Goal: Transaction & Acquisition: Purchase product/service

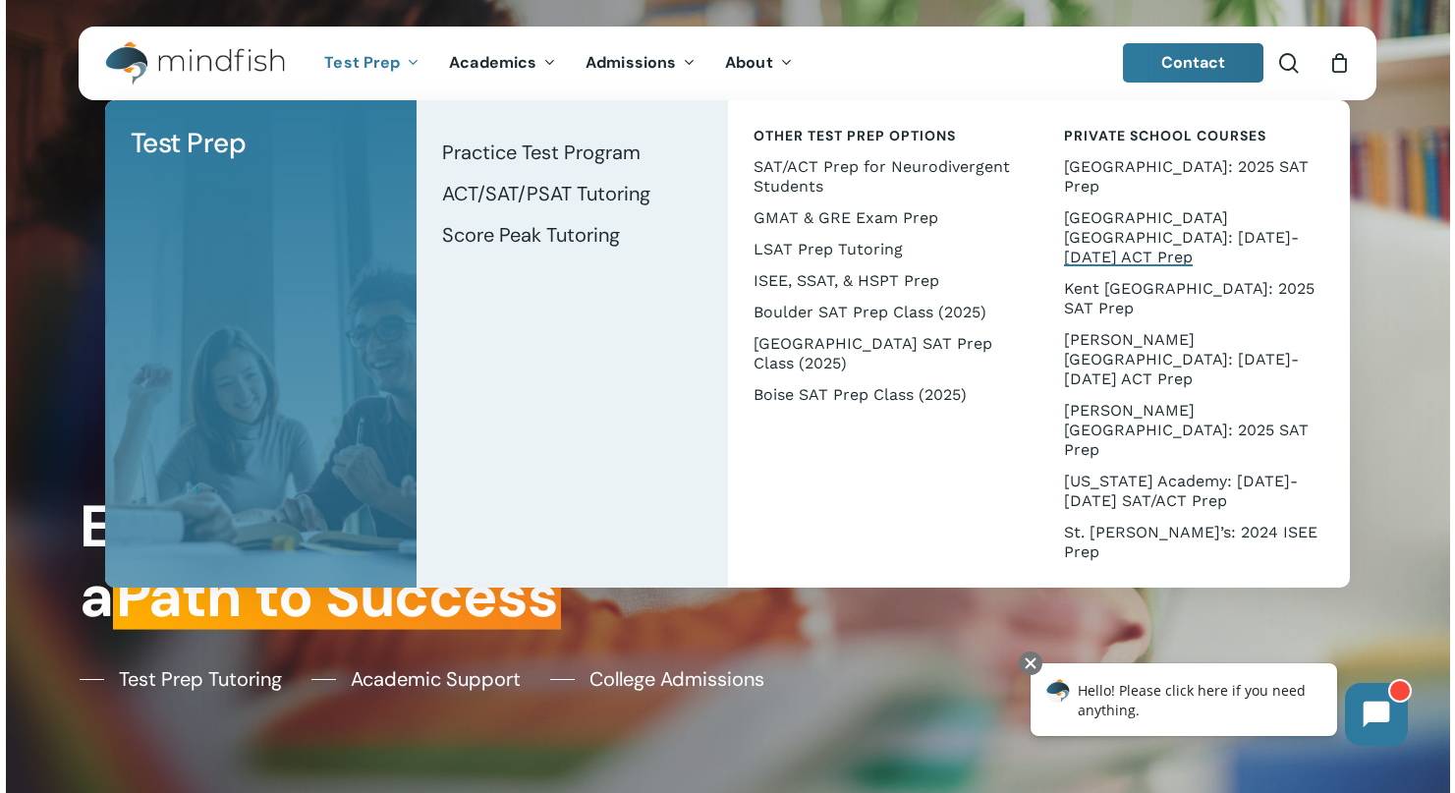
click at [1092, 219] on span "[GEOGRAPHIC_DATA] [GEOGRAPHIC_DATA]: [DATE]-[DATE] ACT Prep" at bounding box center [1181, 237] width 235 height 58
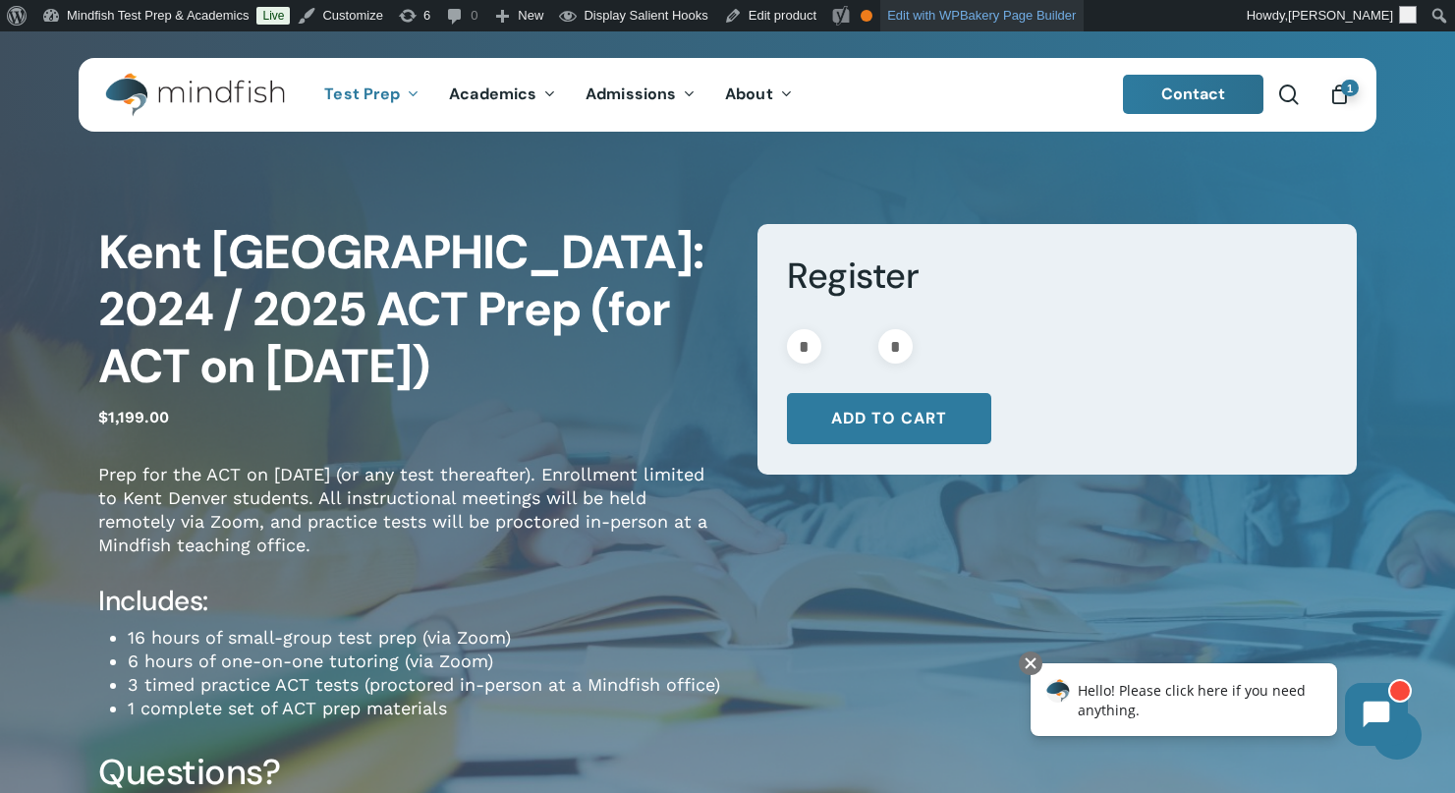
click at [998, 23] on link "Edit with WPBakery Page Builder" at bounding box center [981, 15] width 203 height 31
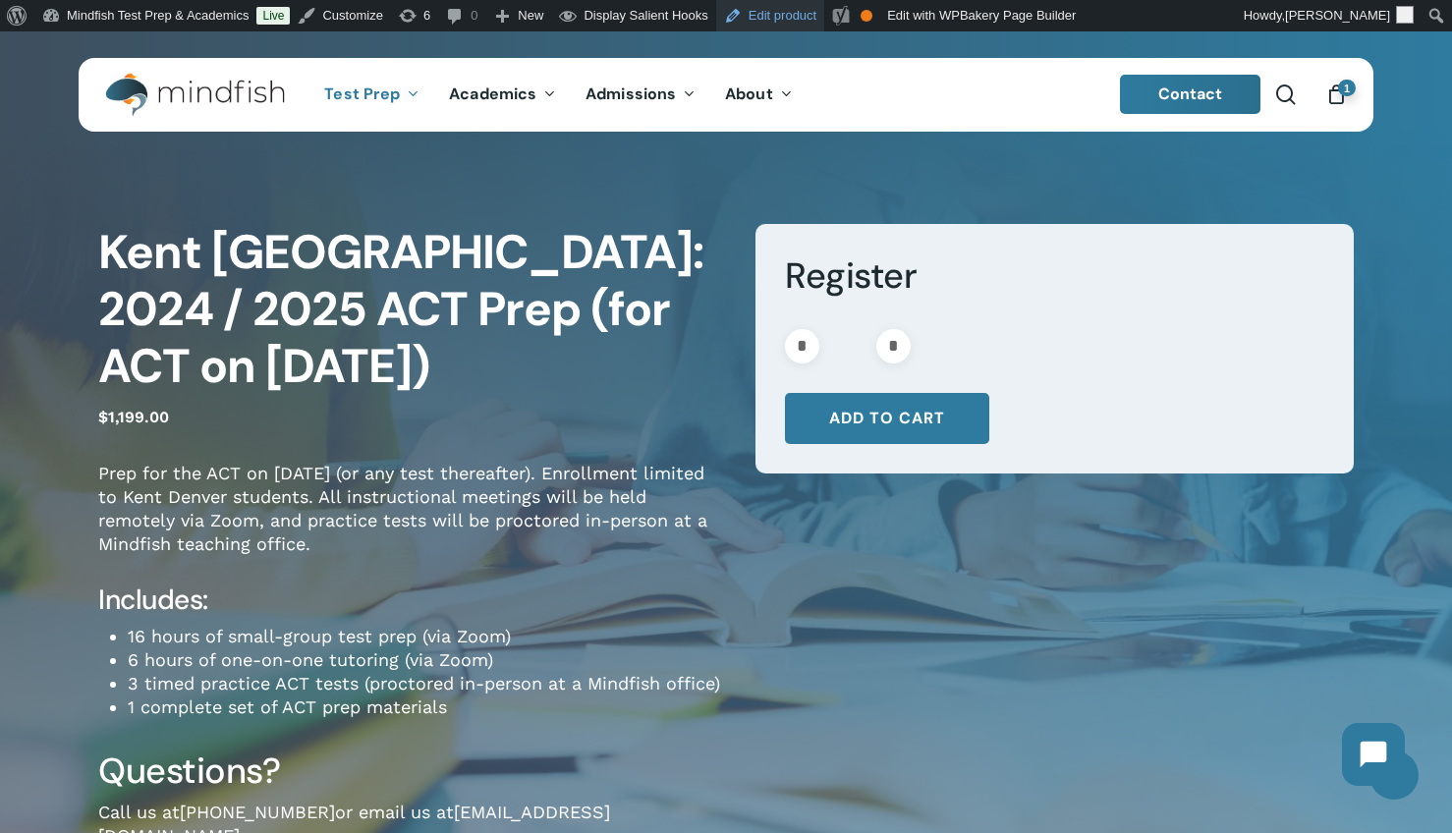
click at [773, 9] on link "Edit product" at bounding box center [770, 15] width 108 height 31
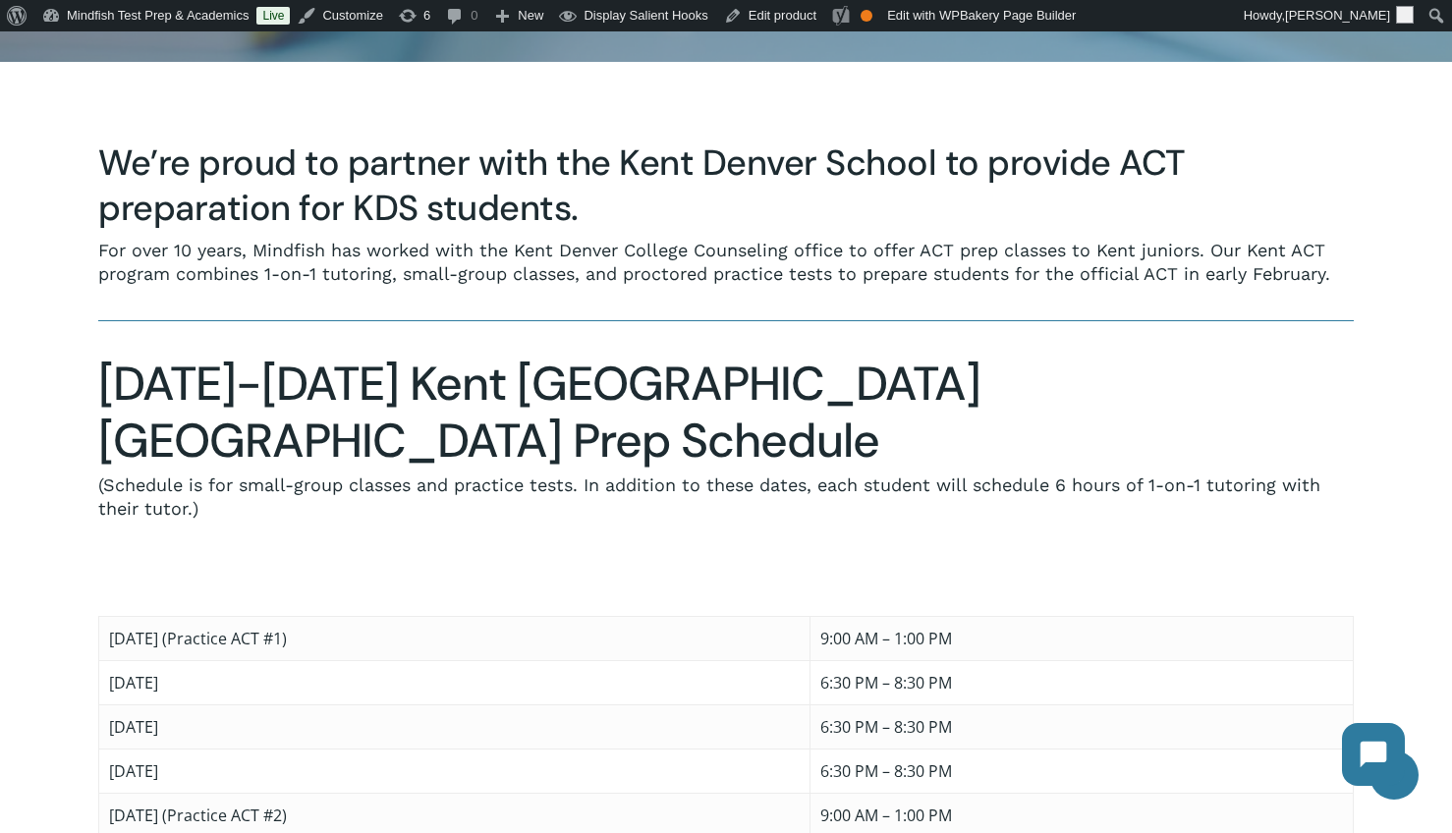
scroll to position [806, 0]
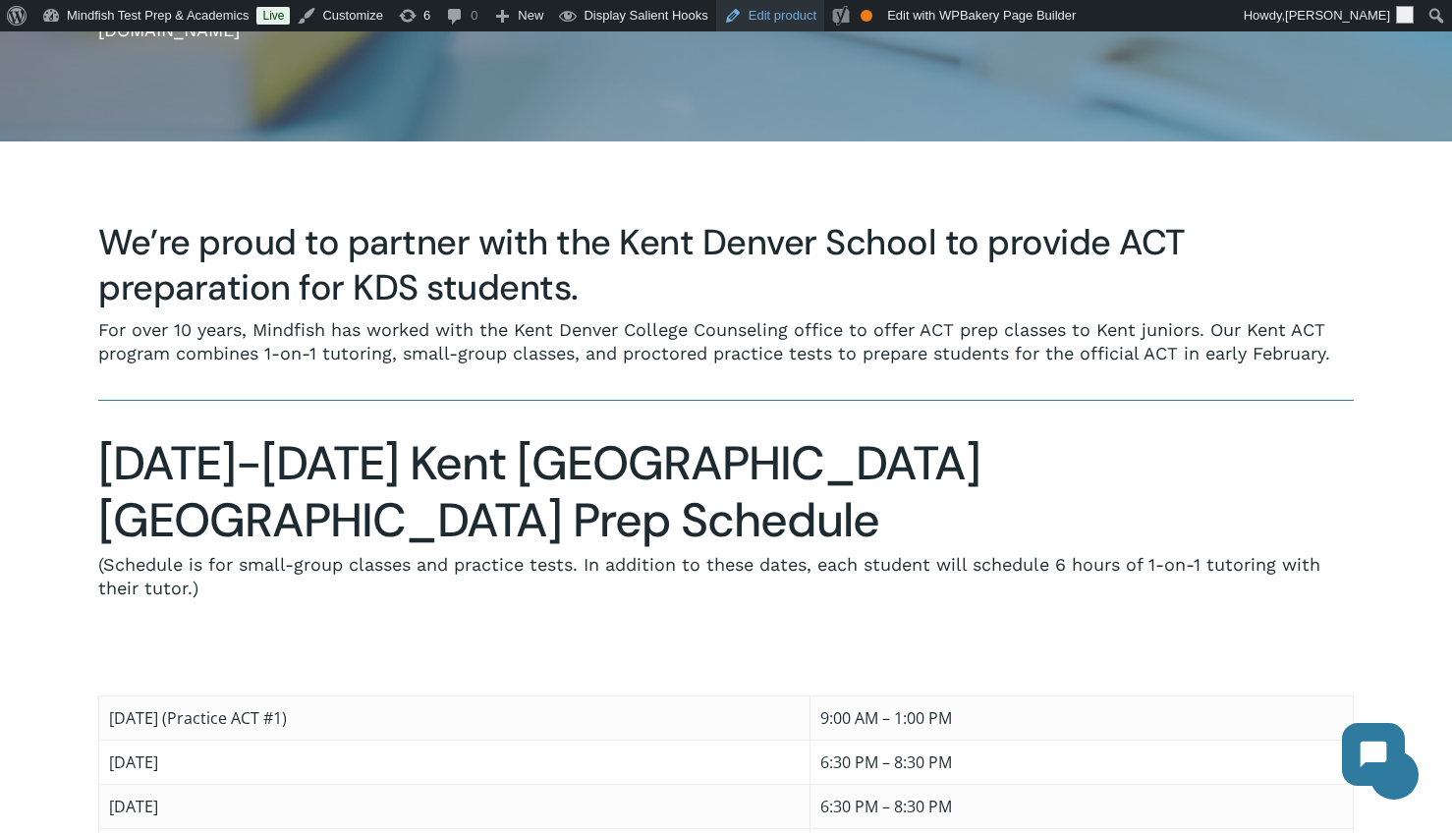
click at [797, 15] on link "Edit product" at bounding box center [770, 15] width 108 height 31
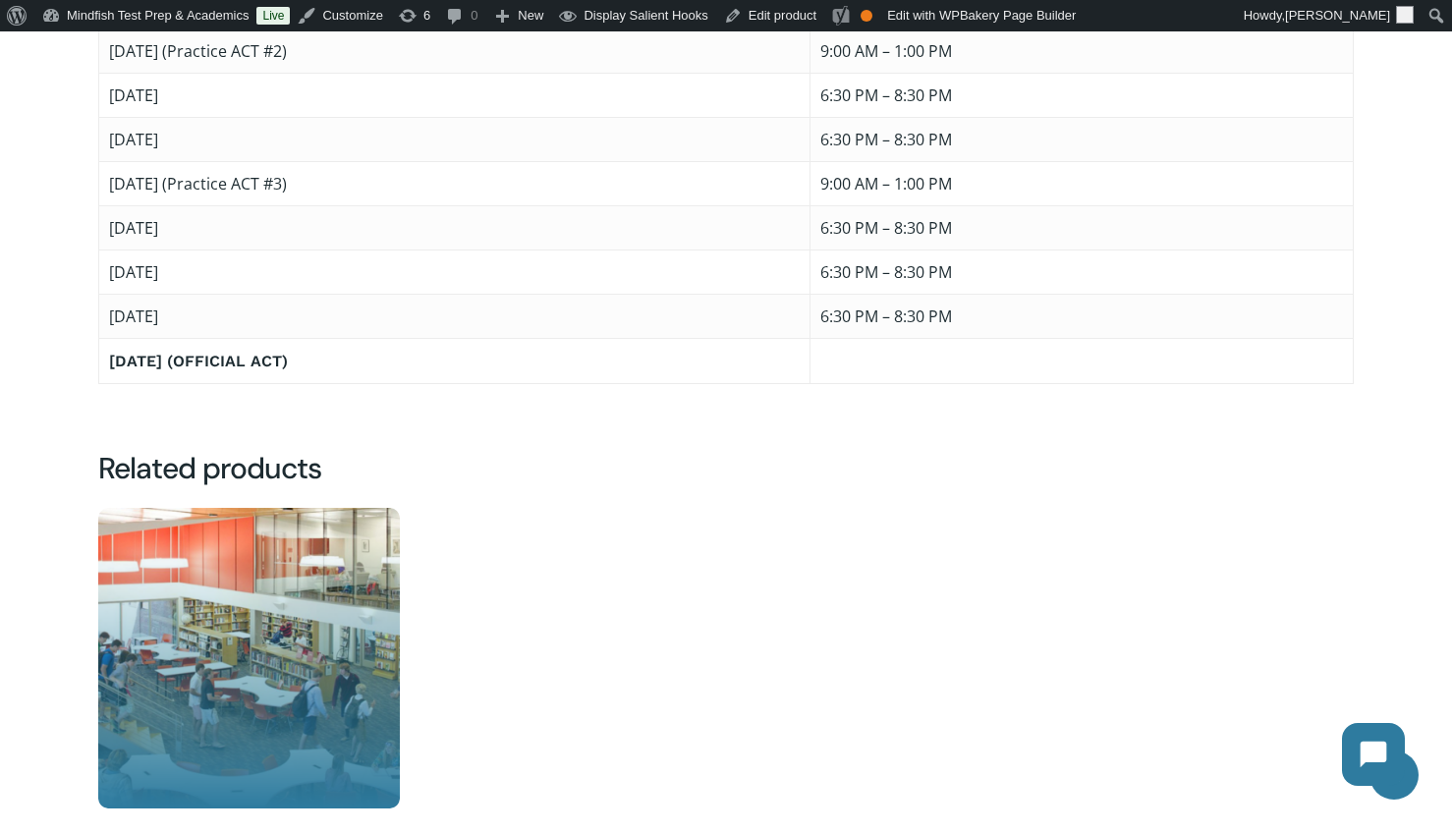
scroll to position [2038, 0]
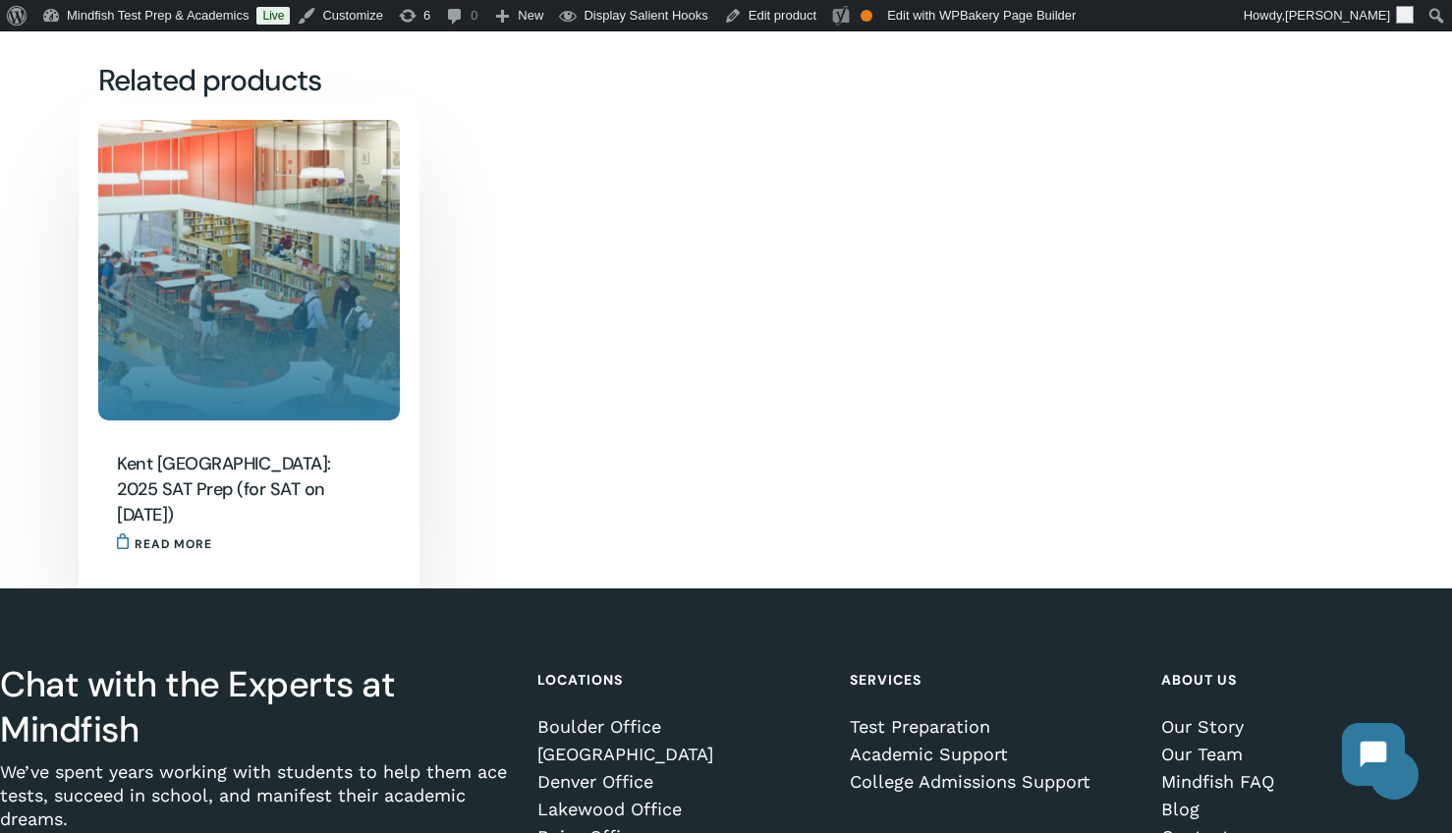
click at [276, 271] on img "Kent Denver: 2025 SAT Prep (for SAT on March 8)" at bounding box center [249, 271] width 302 height 302
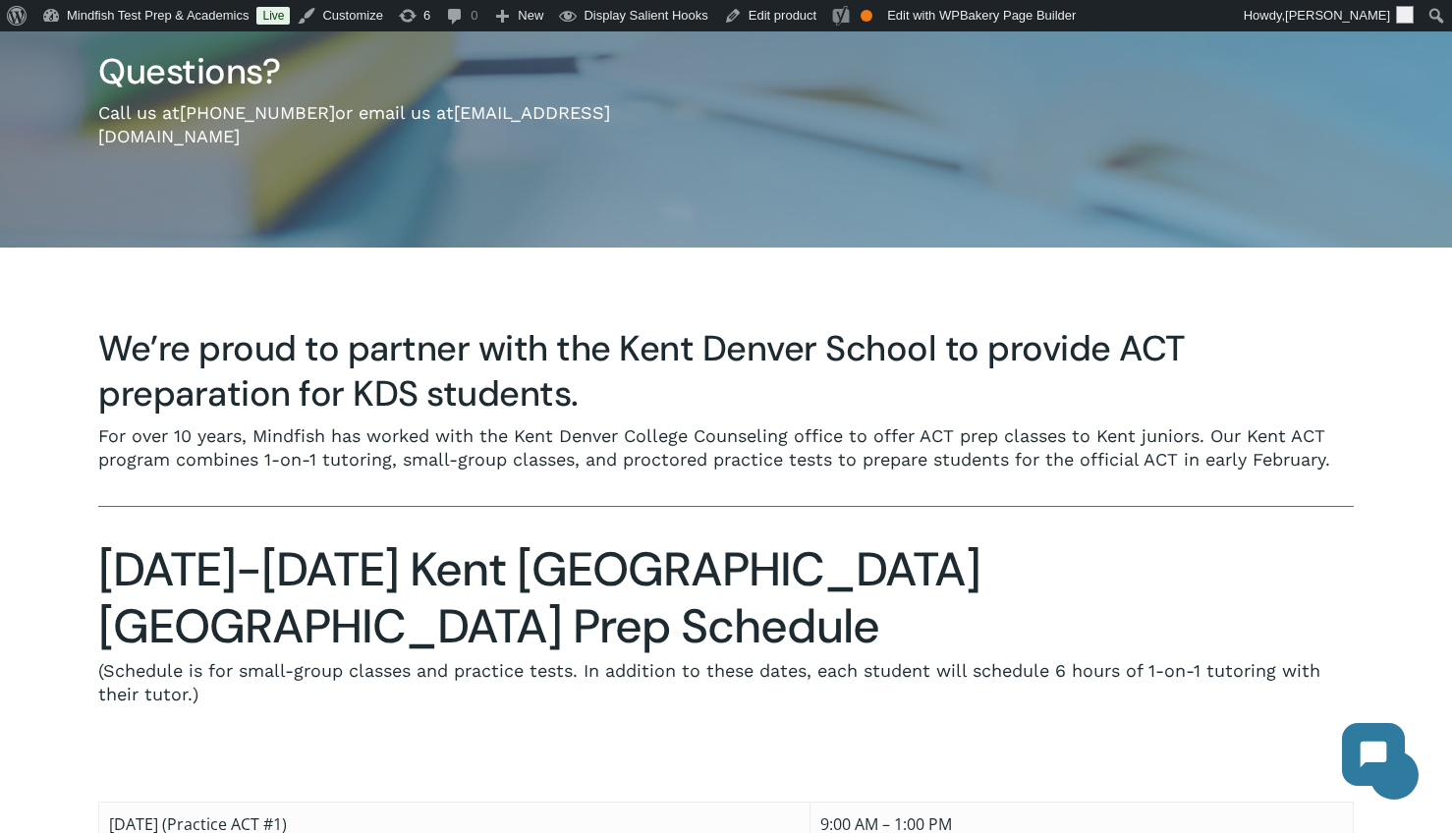
scroll to position [2, 0]
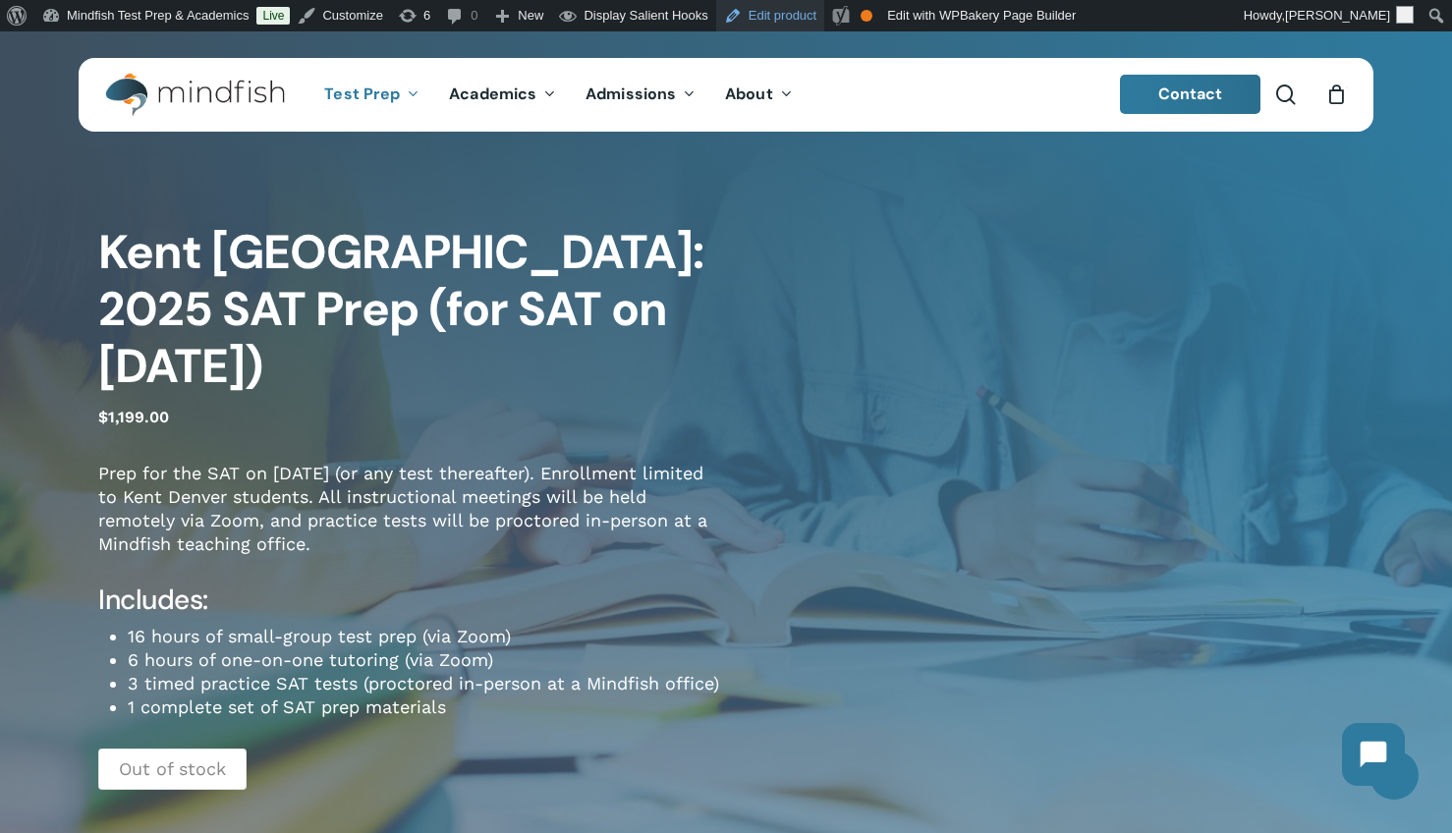
click at [788, 14] on link "Edit product" at bounding box center [770, 15] width 108 height 31
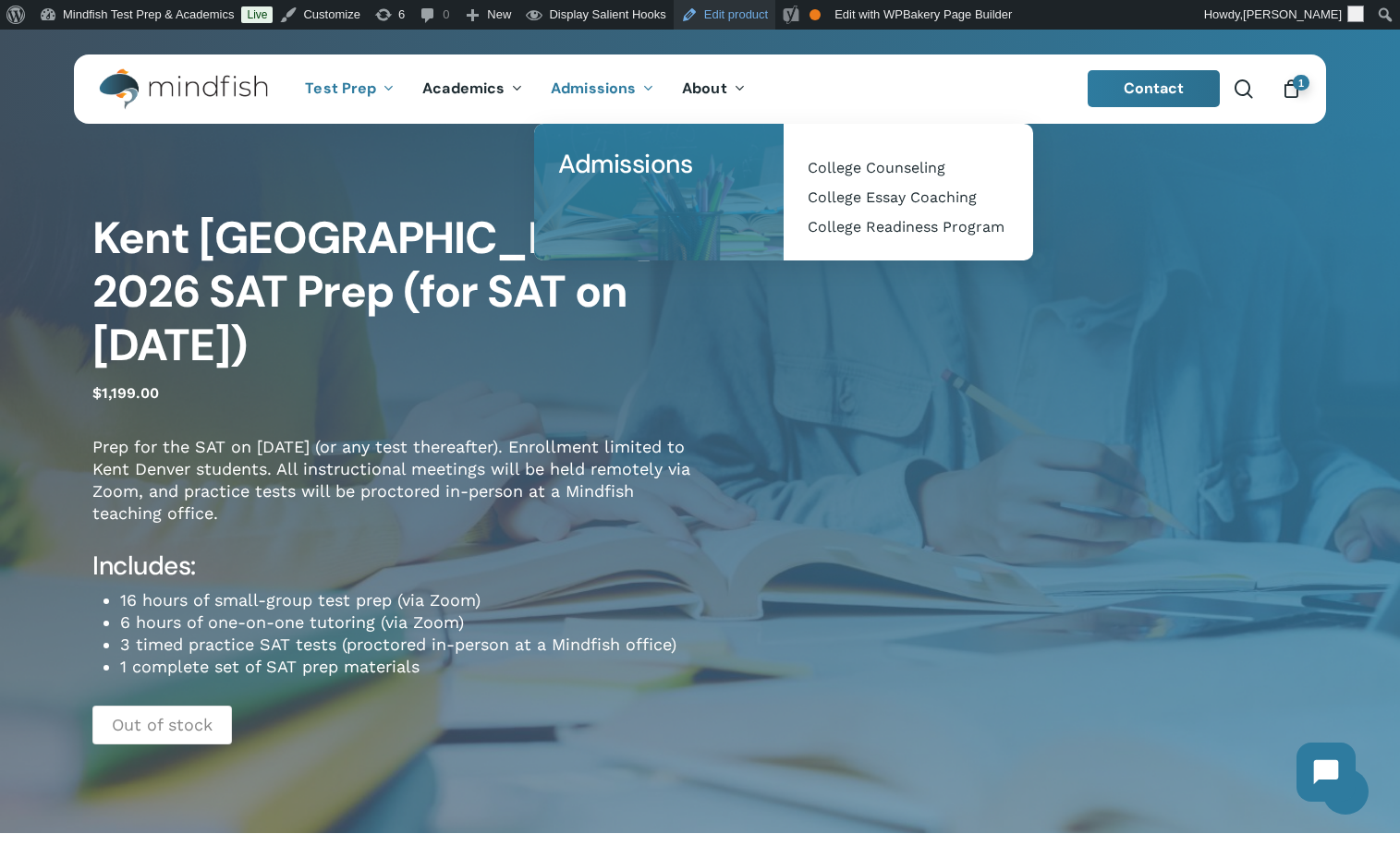
click at [754, 19] on link "Edit product" at bounding box center [724, 14] width 102 height 29
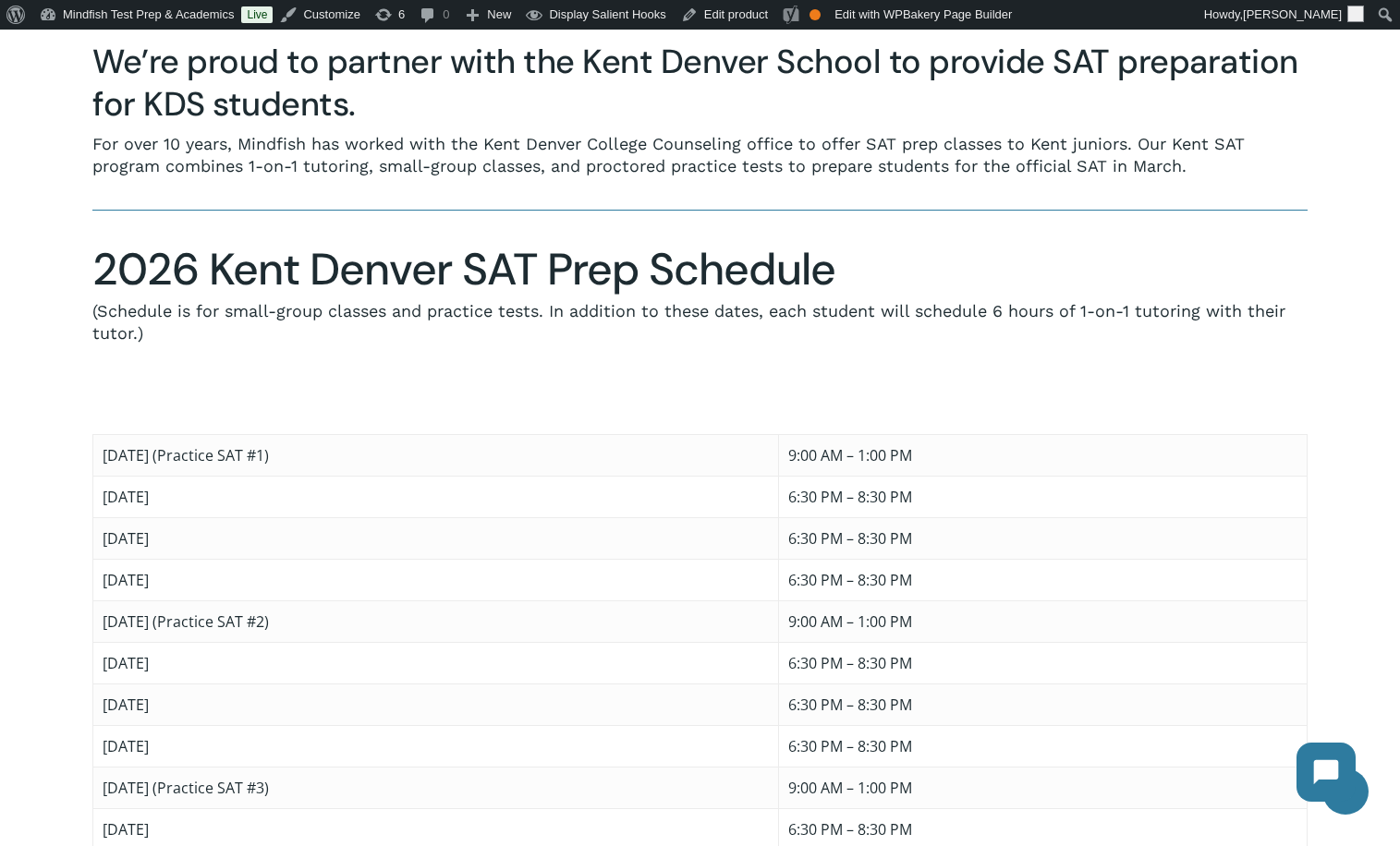
scroll to position [1324, 0]
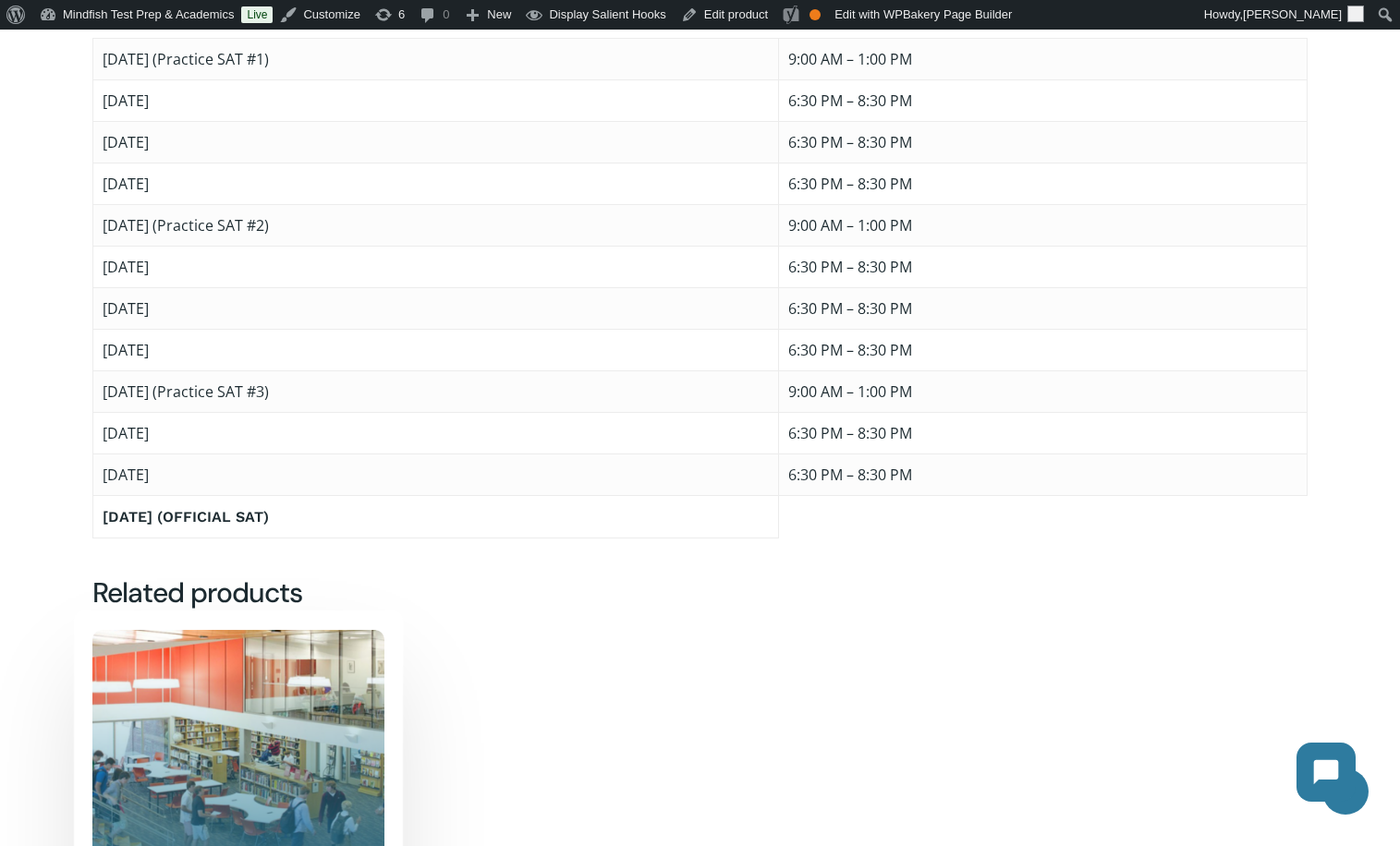
click at [293, 650] on img "Kent Denver: 2025 / 2026 ACT Prep (for ACT on Feb. 14)" at bounding box center [238, 776] width 292 height 292
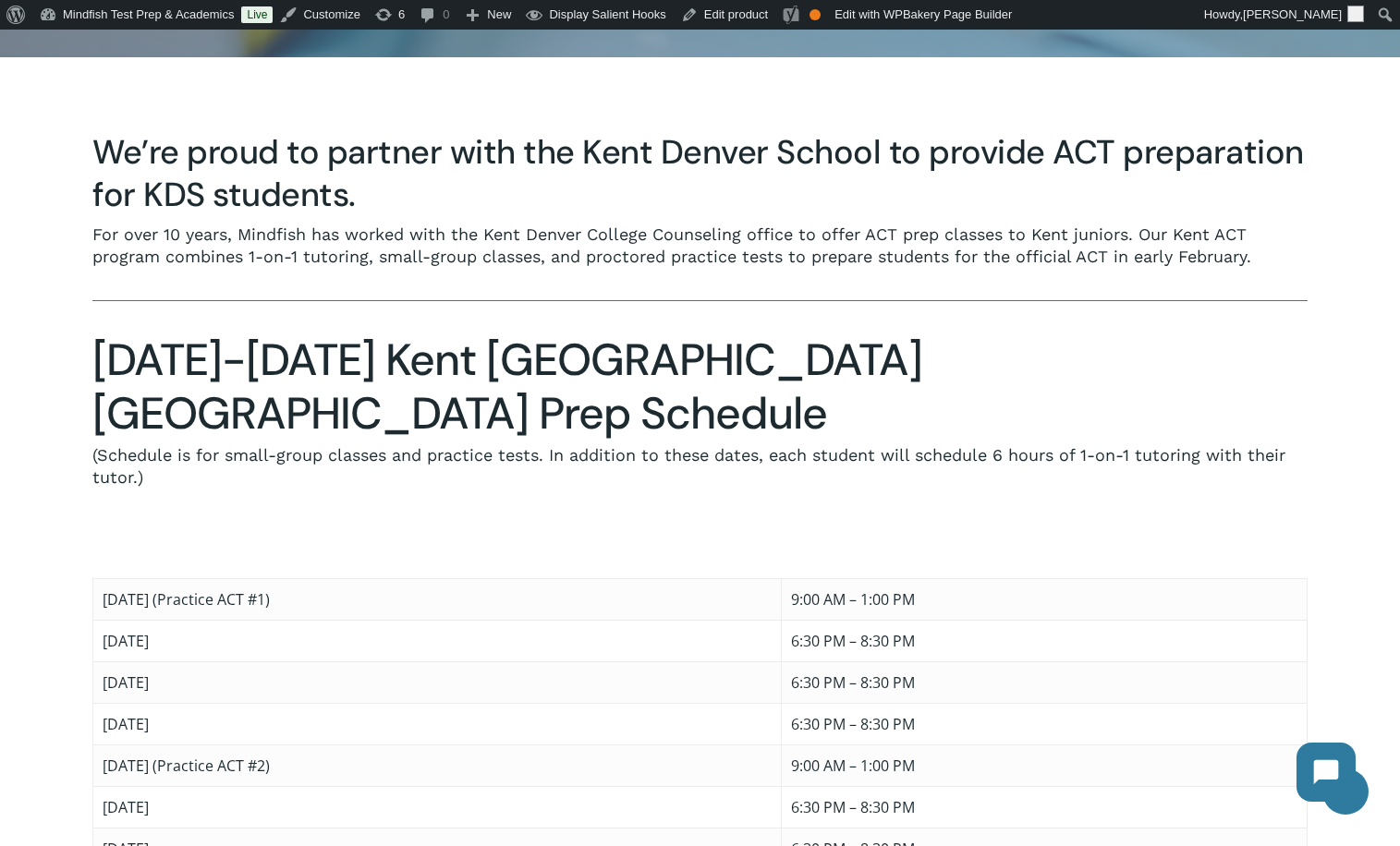
scroll to position [655, 0]
